Goal: Information Seeking & Learning: Find specific fact

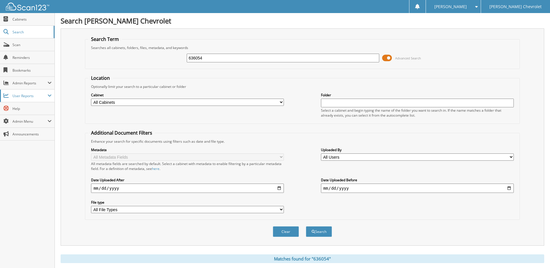
scroll to position [174, 0]
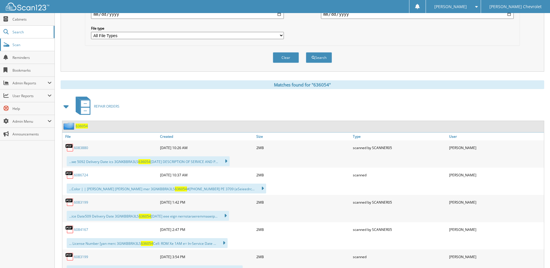
click at [17, 43] on span "Scan" at bounding box center [31, 44] width 39 height 5
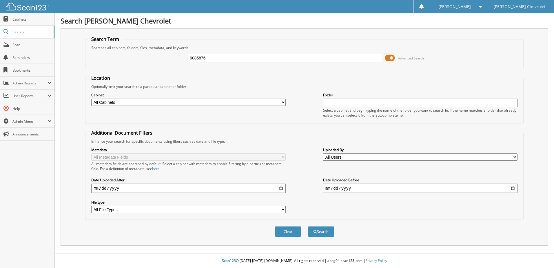
type input "6085876"
click at [308, 226] on button "Search" at bounding box center [321, 231] width 26 height 11
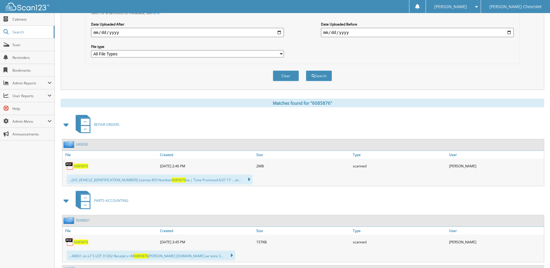
scroll to position [174, 0]
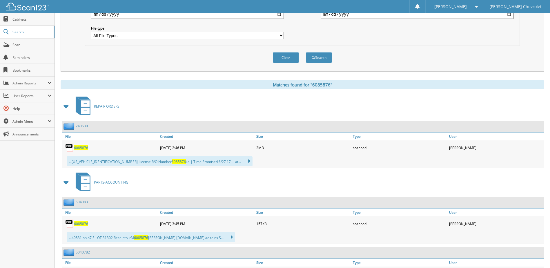
click at [77, 147] on span "6085876" at bounding box center [81, 147] width 14 height 5
click at [20, 44] on span "Scan" at bounding box center [31, 44] width 39 height 5
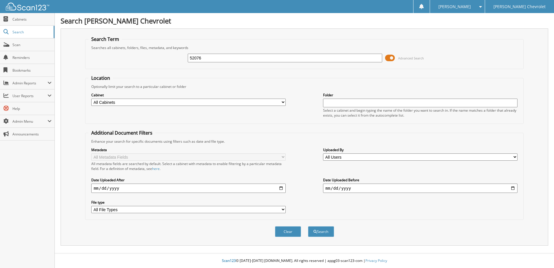
type input "52076"
click at [308, 226] on button "Search" at bounding box center [321, 231] width 26 height 11
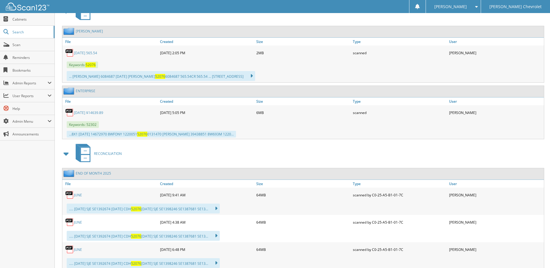
scroll to position [261, 0]
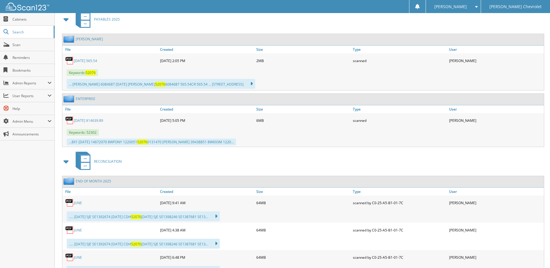
click at [92, 61] on link "8/12/25 565.54" at bounding box center [85, 60] width 23 height 5
